Goal: Information Seeking & Learning: Find specific fact

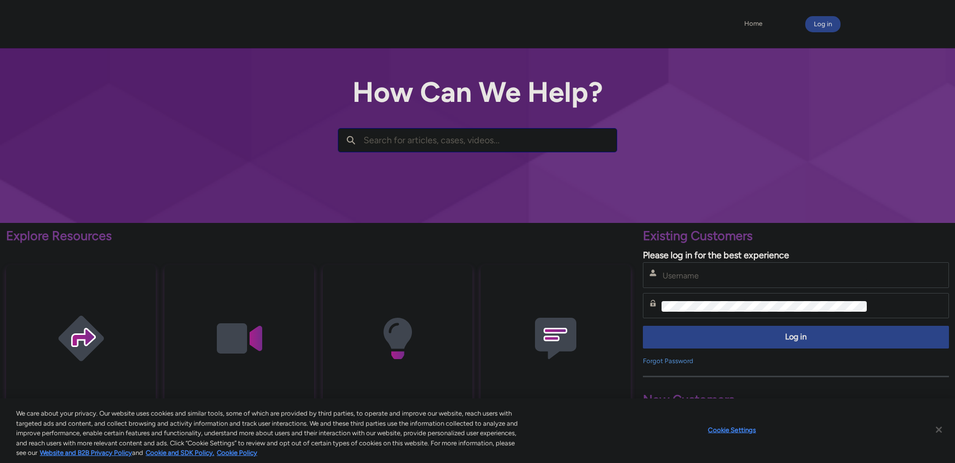
click at [415, 146] on input "Search for articles, cases, videos..." at bounding box center [490, 140] width 253 height 23
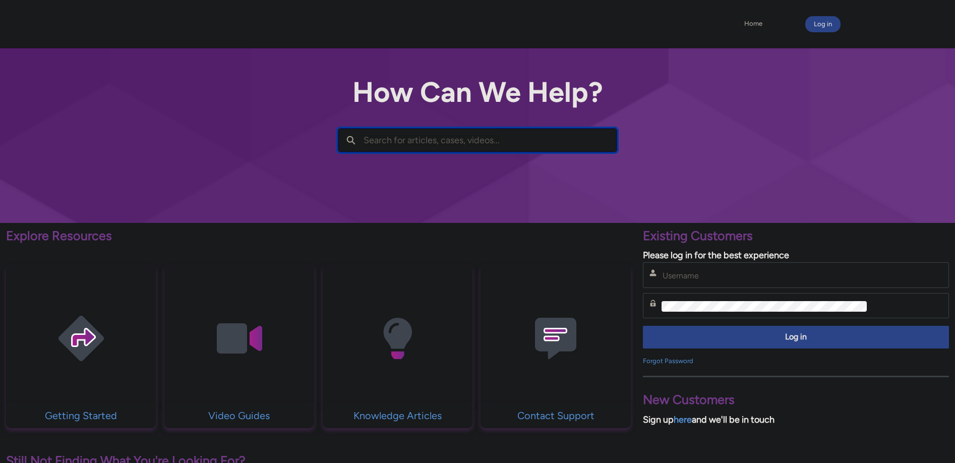
click at [415, 146] on input "Search for articles, cases, videos..." at bounding box center [490, 140] width 253 height 23
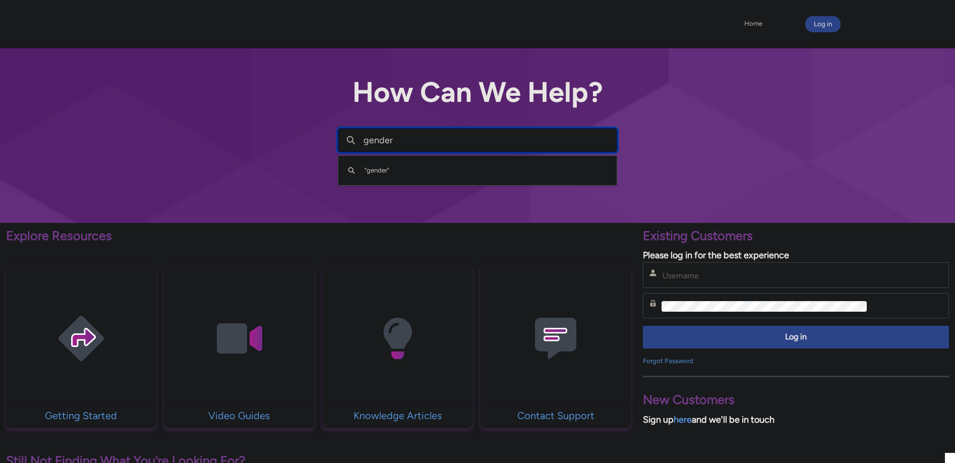
type input "gender"
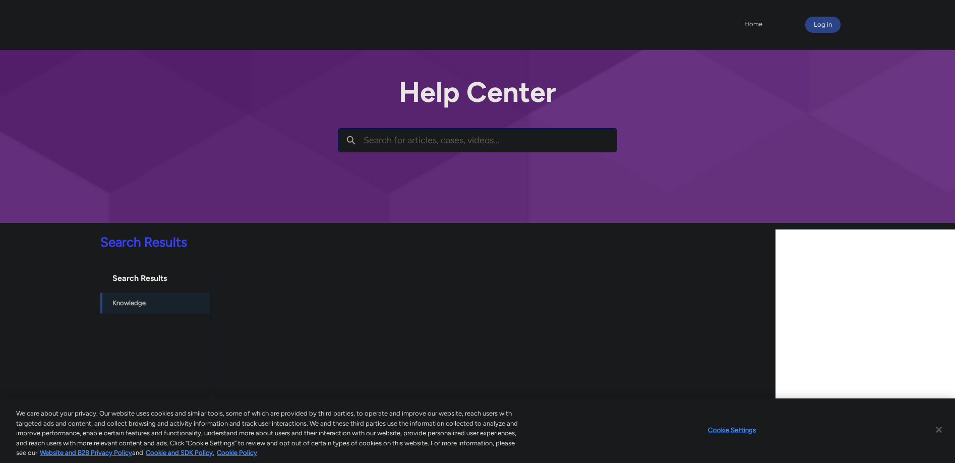
scroll to position [3, 0]
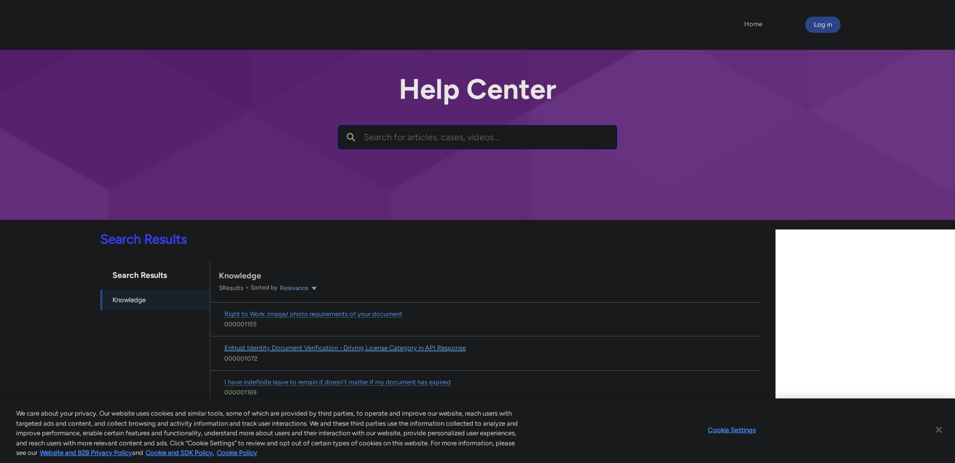
click at [352, 344] on span "Entrust Identity Document Verification - Driving License Category in API Respon…" at bounding box center [345, 348] width 242 height 8
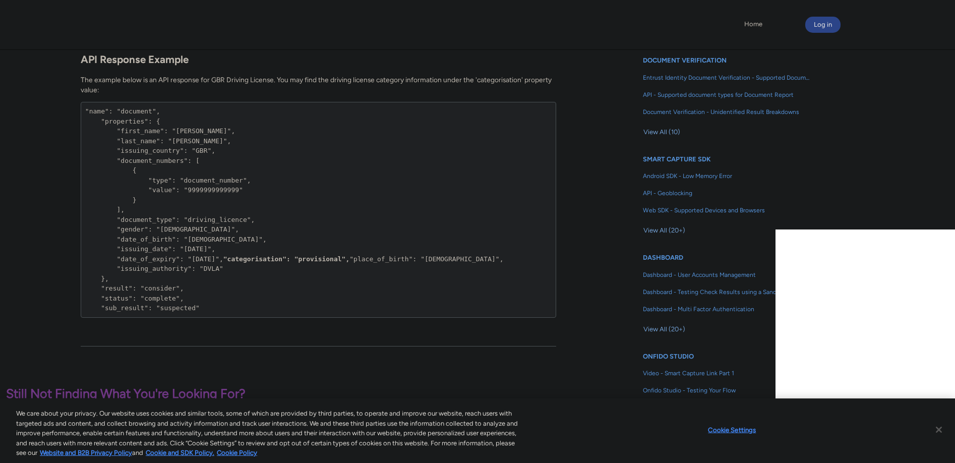
scroll to position [111, 0]
